Goal: Complete application form: Complete application form

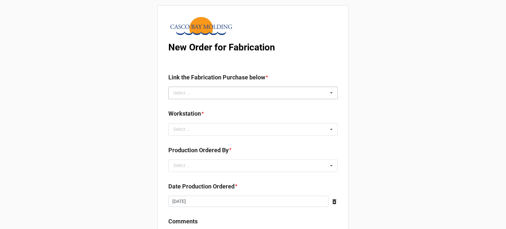
click at [200, 96] on div "Select ... No results found." at bounding box center [252, 93] width 169 height 13
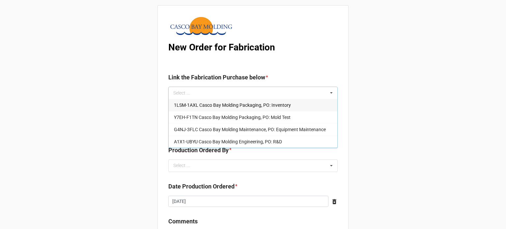
click at [200, 105] on span "1LSM-1AXL Casco Bay Molding Packaging, PO: Inventory" at bounding box center [232, 104] width 117 height 5
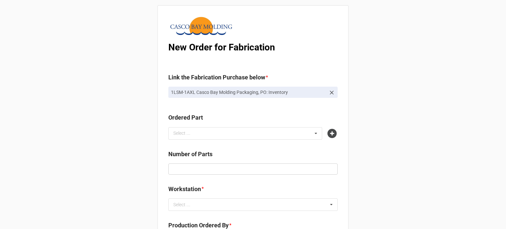
scroll to position [33, 0]
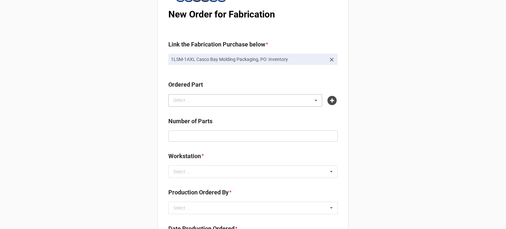
click at [185, 96] on div "Select ..." at bounding box center [186, 100] width 28 height 8
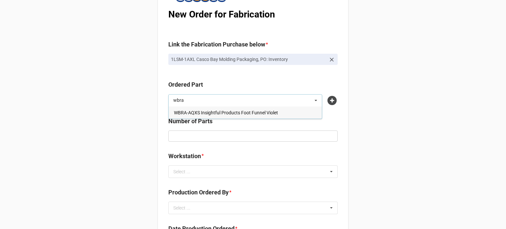
type input "wbra"
click at [183, 110] on span "WBRA-AQXS Insightful Products Foot Funnel Violet" at bounding box center [226, 112] width 104 height 5
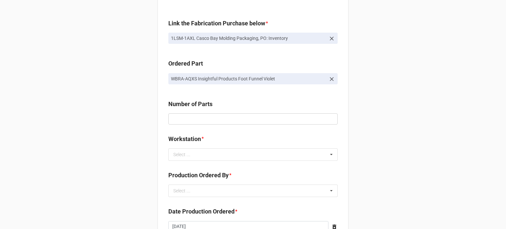
scroll to position [66, 0]
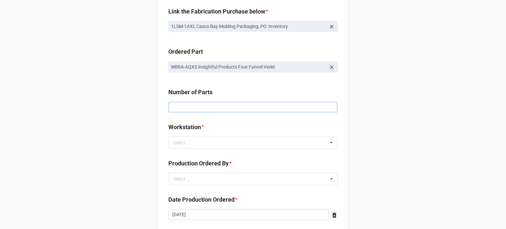
click at [191, 109] on input "text" at bounding box center [252, 106] width 169 height 11
type input "10000"
click at [197, 142] on div "Select ..." at bounding box center [186, 143] width 28 height 8
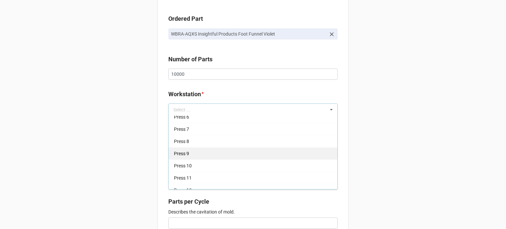
click at [205, 153] on div "Press 9" at bounding box center [253, 153] width 169 height 12
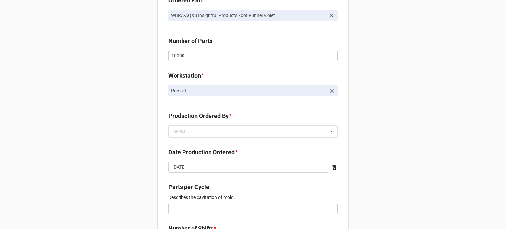
scroll to position [132, 0]
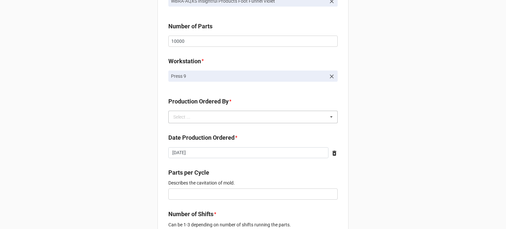
click at [235, 119] on div "Select ... No results found." at bounding box center [252, 117] width 169 height 13
click at [232, 133] on div "[PERSON_NAME]" at bounding box center [253, 129] width 169 height 12
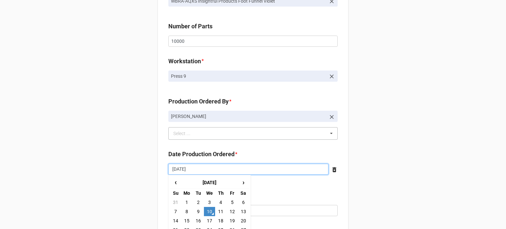
click at [190, 169] on input "[DATE]" at bounding box center [248, 169] width 160 height 11
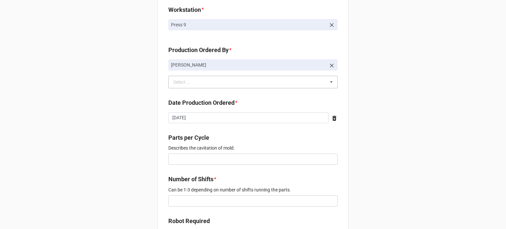
scroll to position [231, 0]
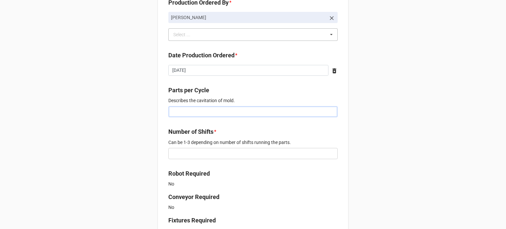
click at [240, 114] on input "text" at bounding box center [252, 111] width 169 height 11
click at [207, 117] on input "text" at bounding box center [252, 111] width 169 height 11
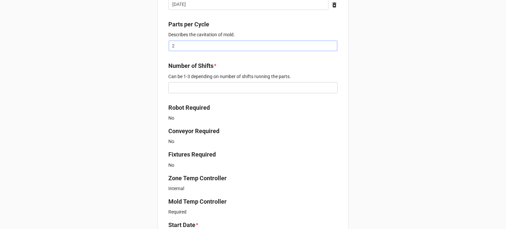
type input "2"
click at [202, 93] on input "text" at bounding box center [252, 87] width 169 height 11
type input "3"
click at [138, 97] on div "New Order for Fabrication Link the Fabrication Purchase below * 1LSM-1AXL Casco…" at bounding box center [253, 124] width 506 height 840
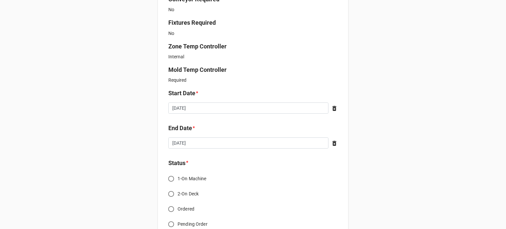
scroll to position [494, 0]
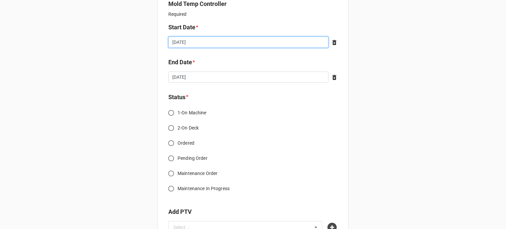
click at [221, 37] on input "[DATE]" at bounding box center [248, 42] width 160 height 11
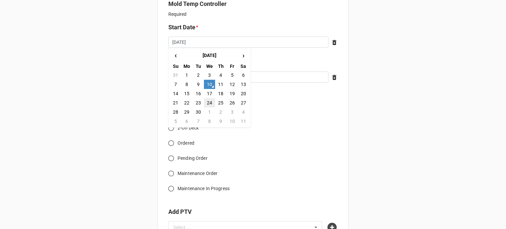
click at [206, 101] on td "24" at bounding box center [209, 102] width 11 height 9
type input "[DATE]"
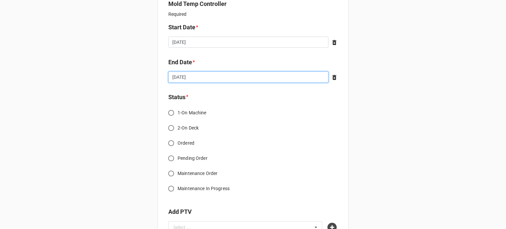
click at [229, 78] on input "[DATE]" at bounding box center [248, 76] width 160 height 11
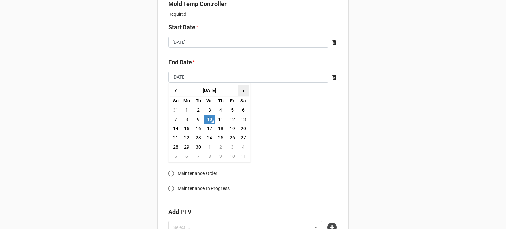
click at [242, 89] on span "›" at bounding box center [243, 90] width 11 height 11
click at [207, 120] on td "8" at bounding box center [209, 119] width 11 height 9
type input "[DATE]"
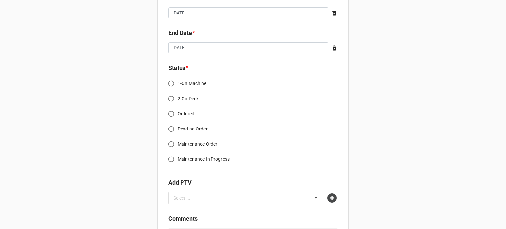
scroll to position [560, 0]
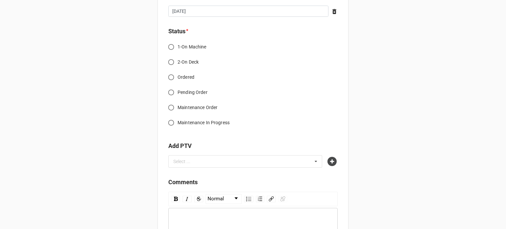
click at [169, 77] on input "Ordered" at bounding box center [171, 77] width 13 height 13
radio input "true"
click at [327, 160] on icon at bounding box center [331, 161] width 9 height 9
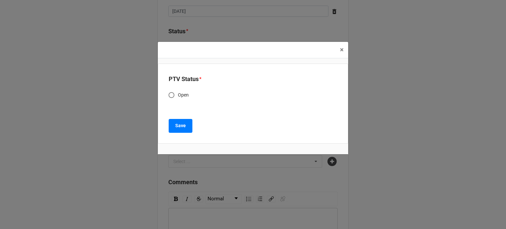
click at [190, 95] on label "Open" at bounding box center [248, 95] width 167 height 13
click at [178, 95] on input "Open" at bounding box center [171, 95] width 13 height 13
radio input "true"
click at [182, 125] on b "Save" at bounding box center [180, 125] width 11 height 7
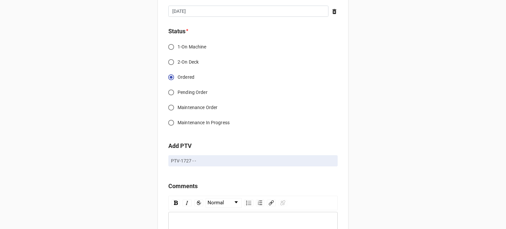
scroll to position [615, 0]
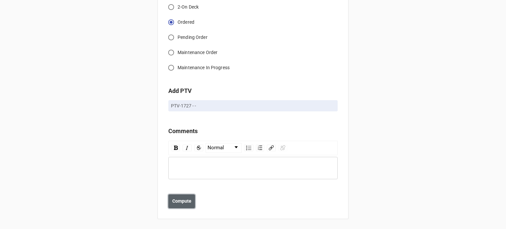
click at [178, 199] on b "Compute" at bounding box center [181, 201] width 19 height 7
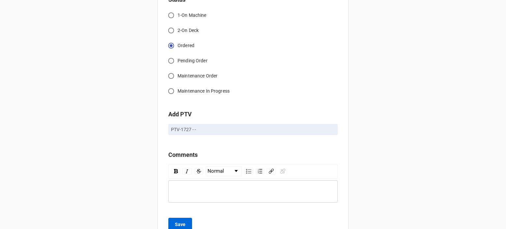
scroll to position [638, 0]
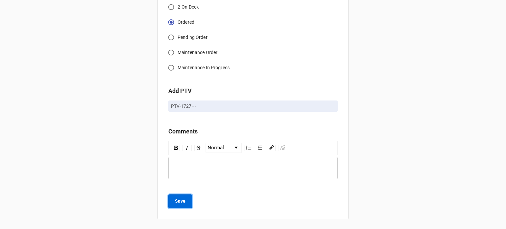
click at [178, 199] on b "Save" at bounding box center [180, 201] width 11 height 7
